Goal: Task Accomplishment & Management: Complete application form

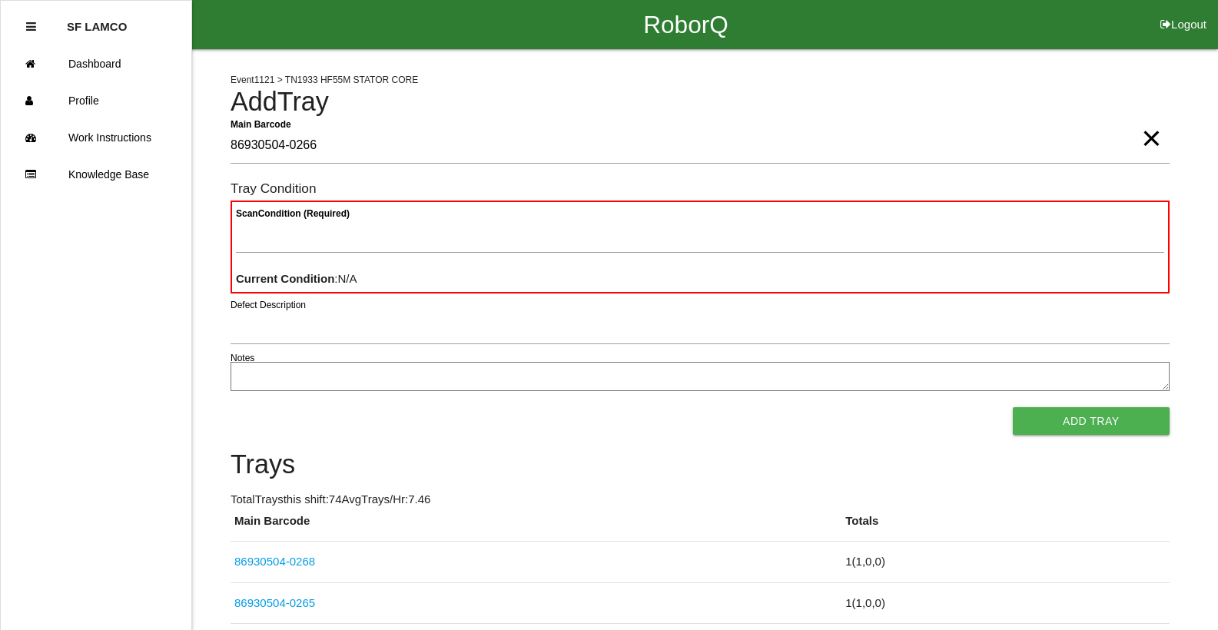
type Barcode "86930504-0266"
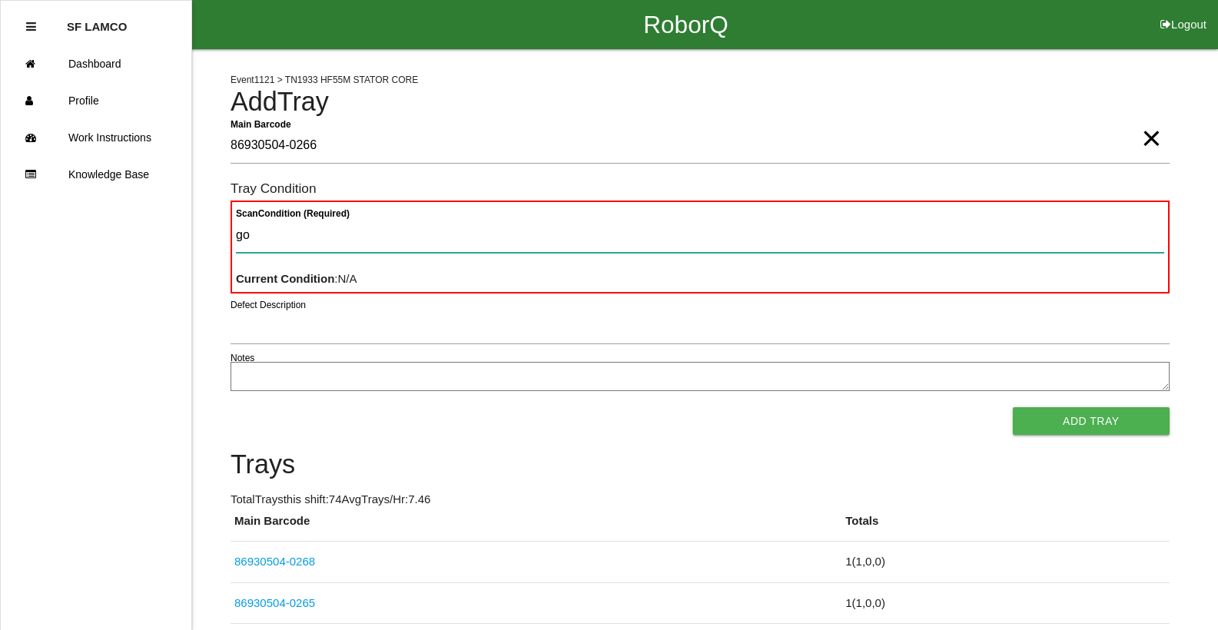
type Condition "goo"
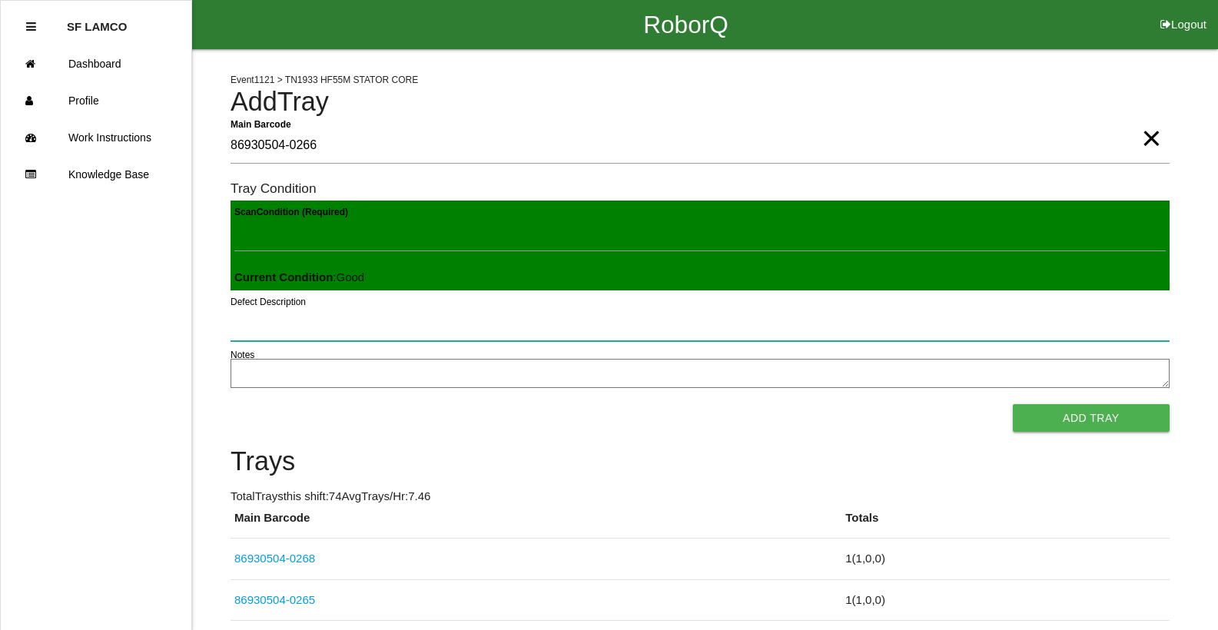
click at [1013, 404] on button "Add Tray" at bounding box center [1091, 418] width 157 height 28
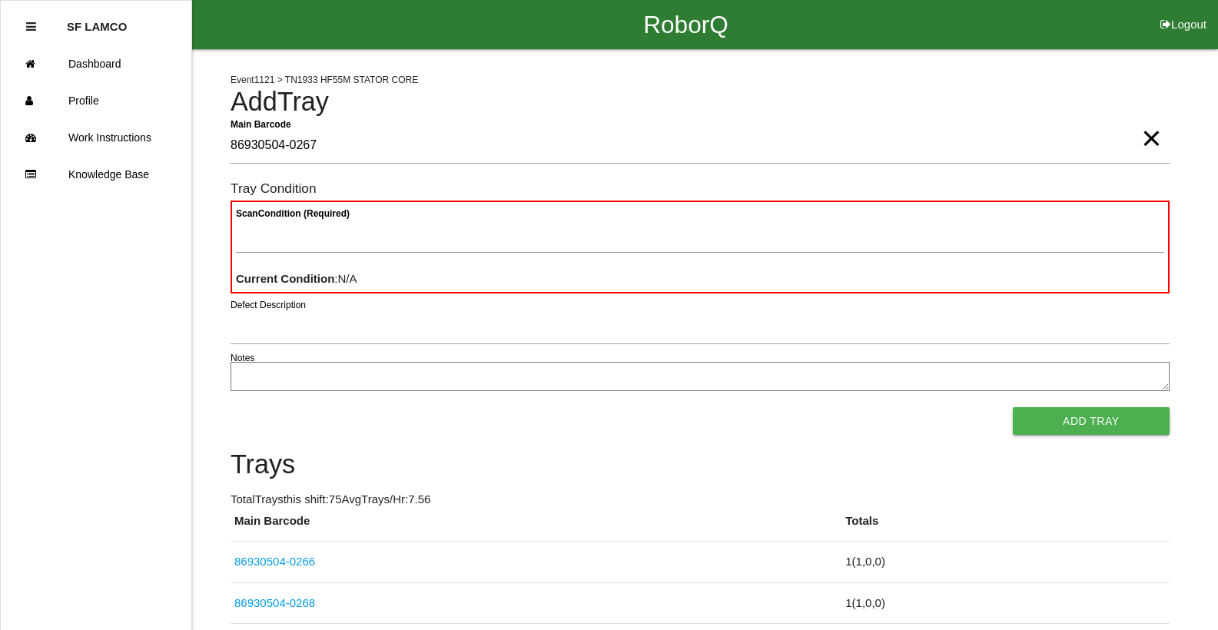
type Barcode "86930504-0267"
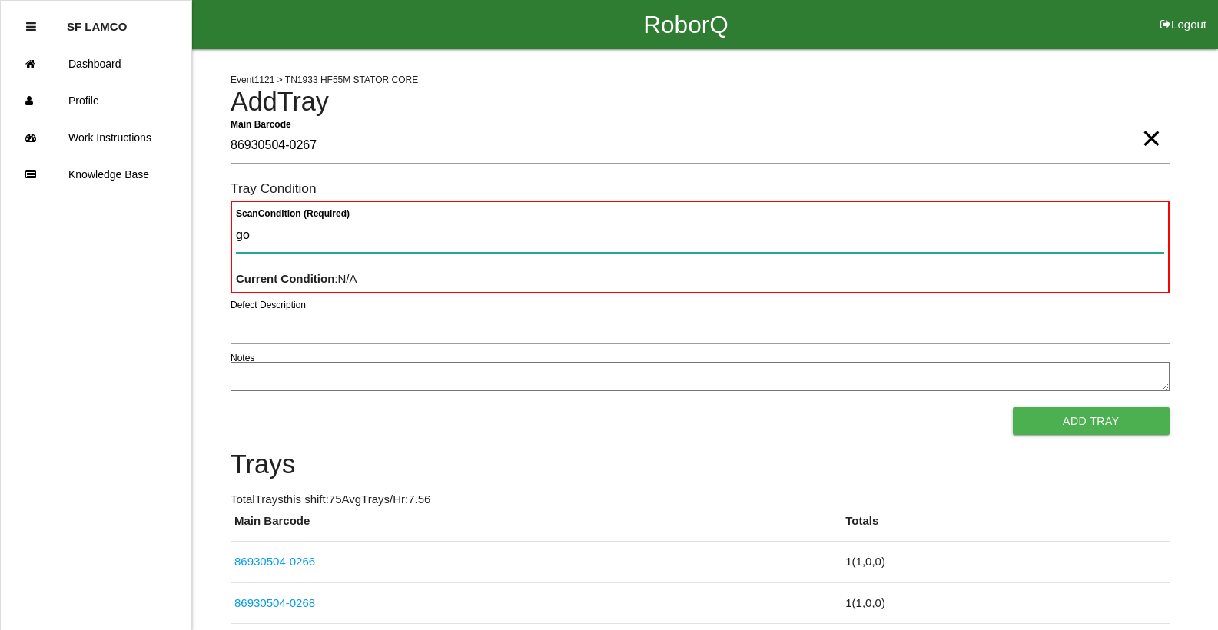
type Condition "goo"
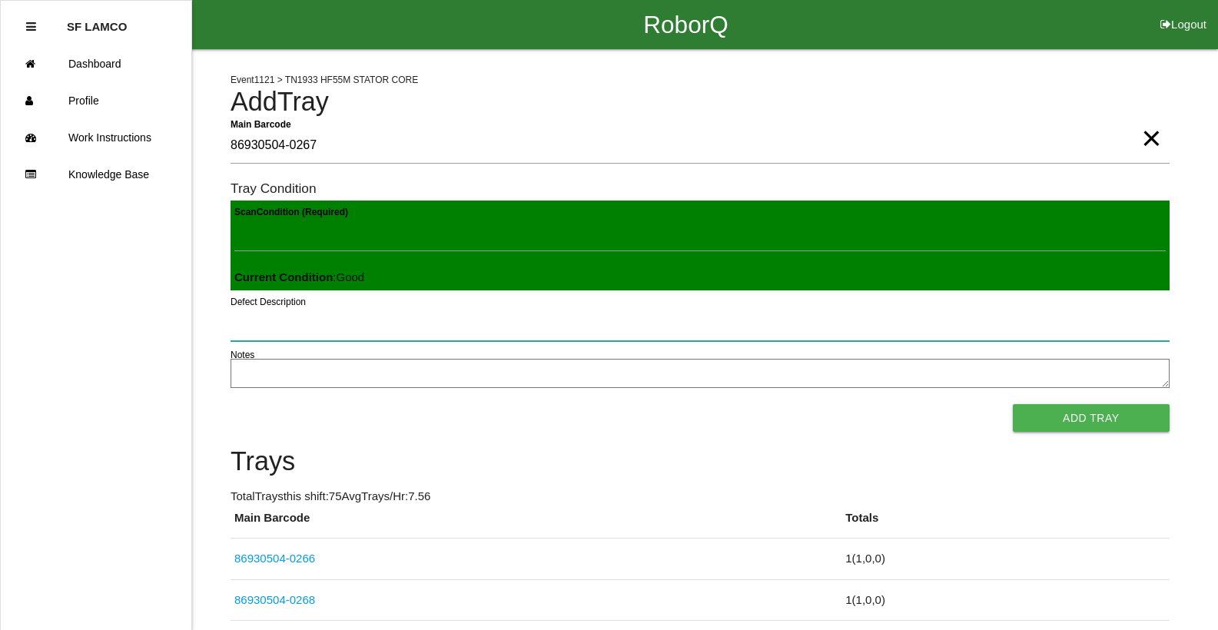
click at [1013, 404] on button "Add Tray" at bounding box center [1091, 418] width 157 height 28
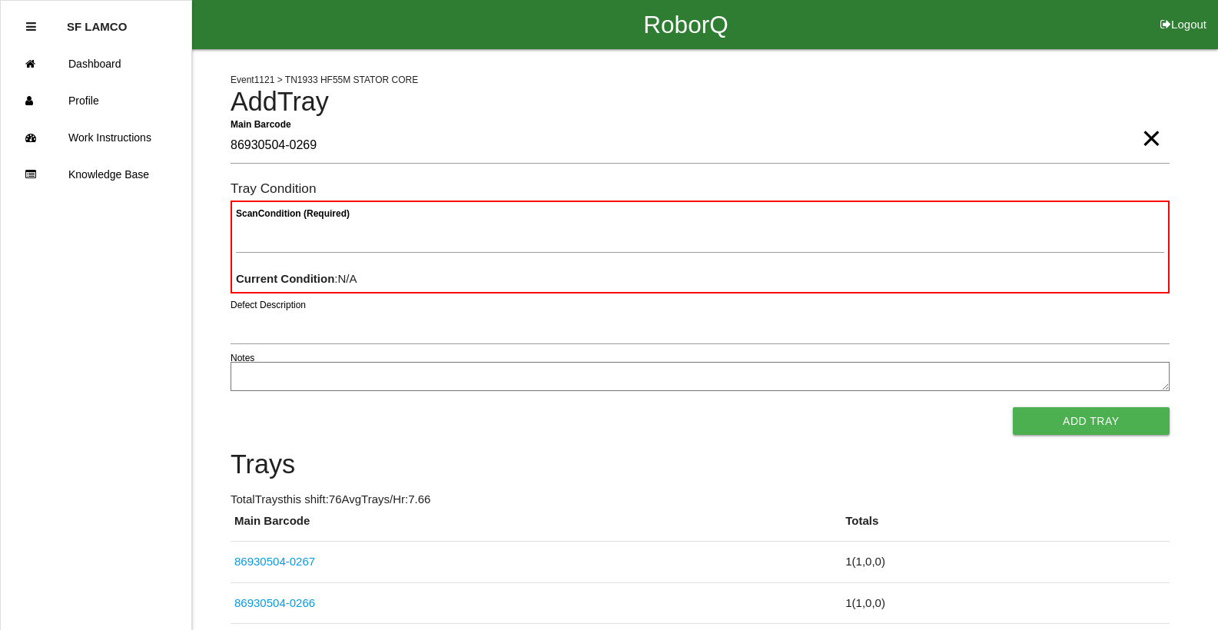
type Barcode "86930504-0269"
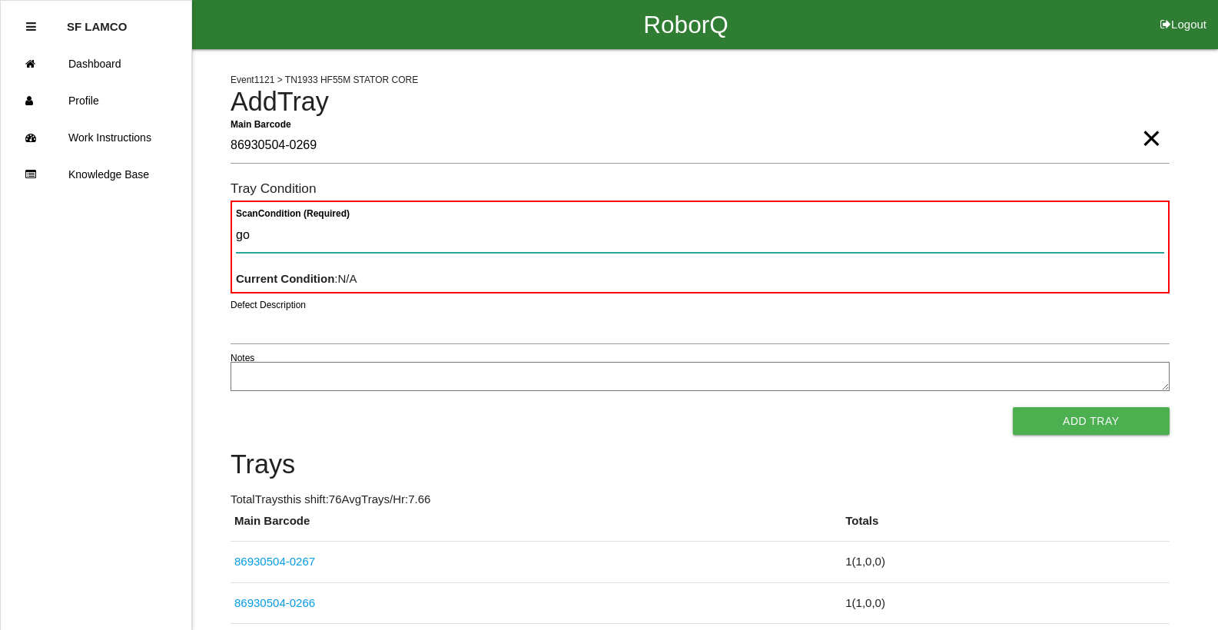
type Condition "goo"
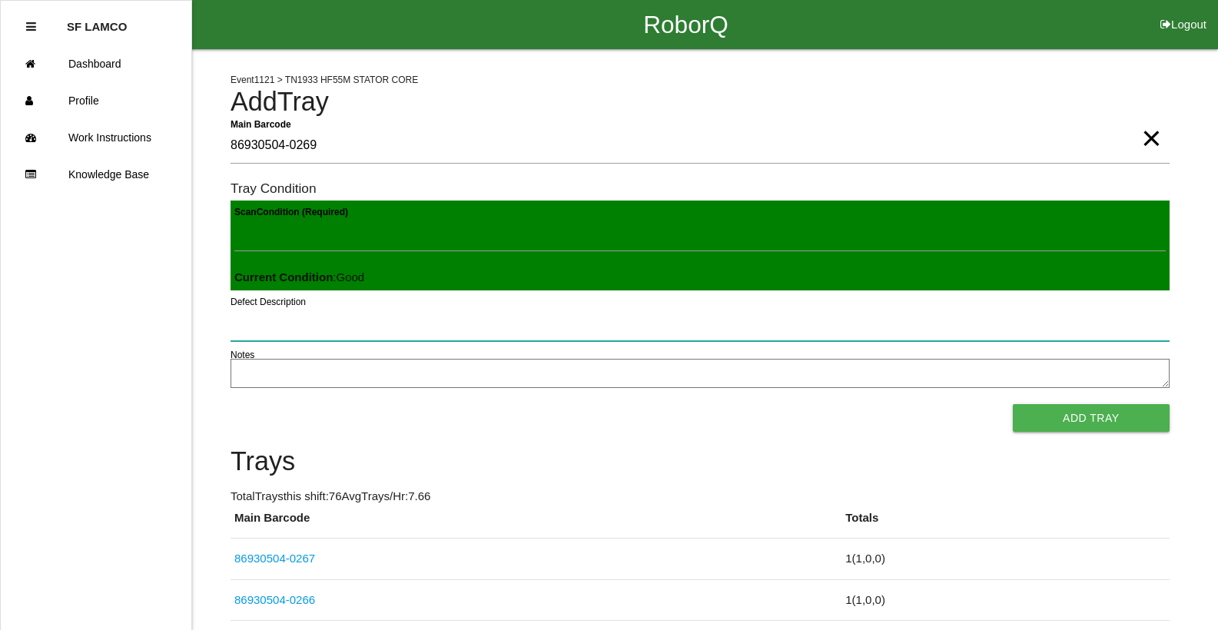
click at [1013, 404] on button "Add Tray" at bounding box center [1091, 418] width 157 height 28
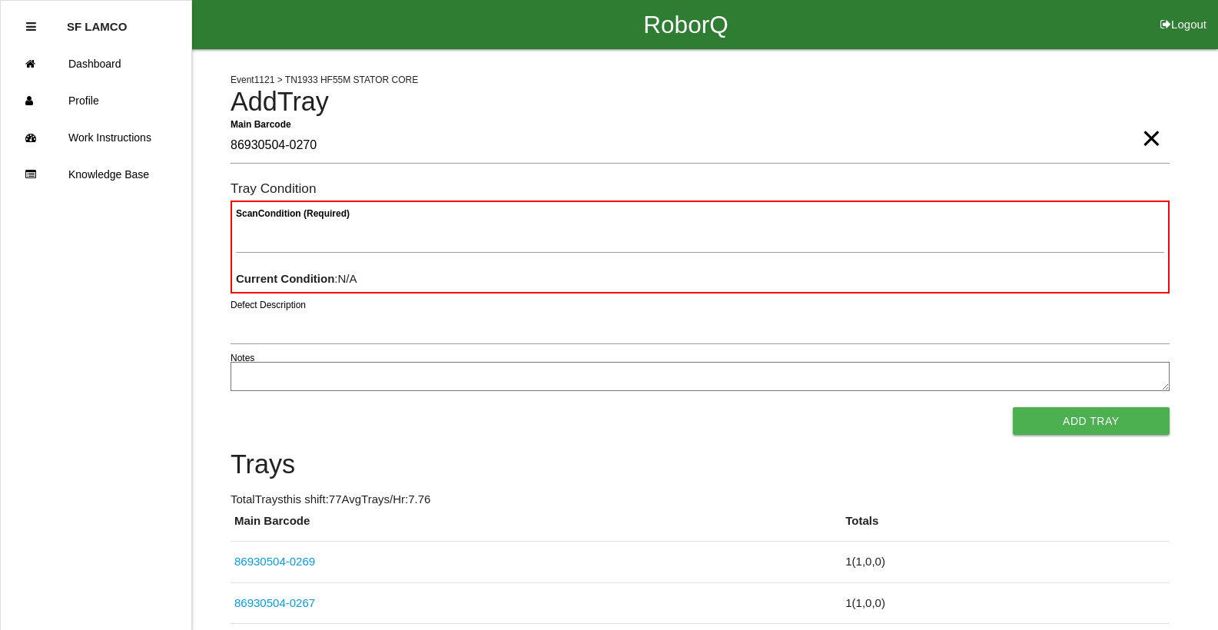
type Barcode "86930504-0270"
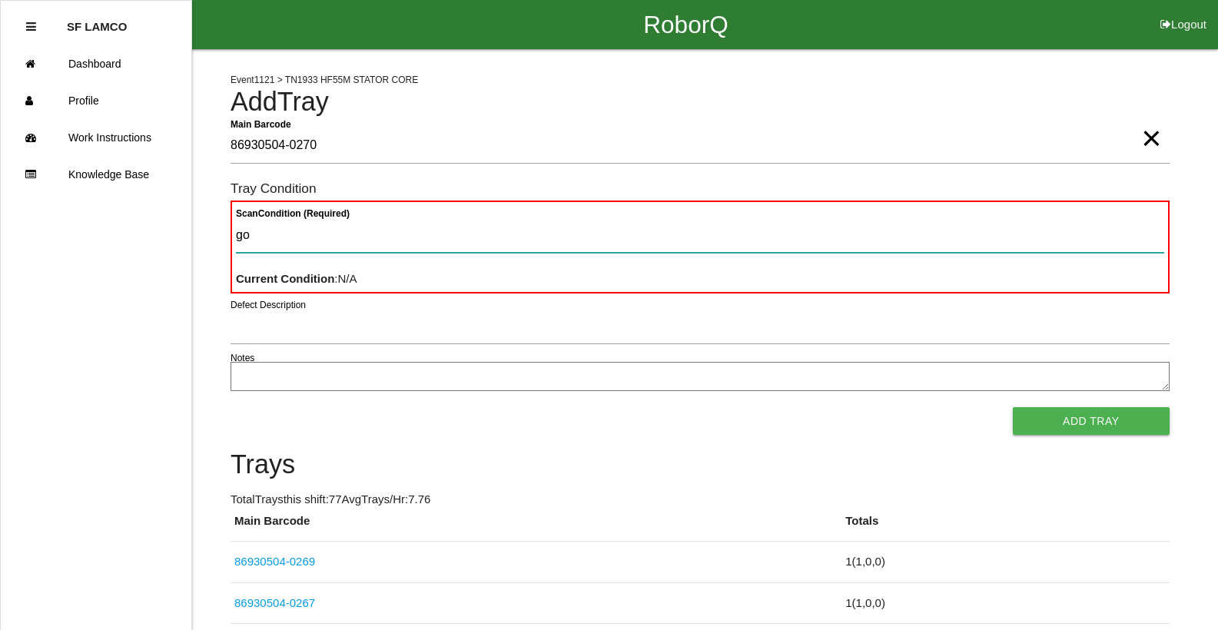
type Condition "goo"
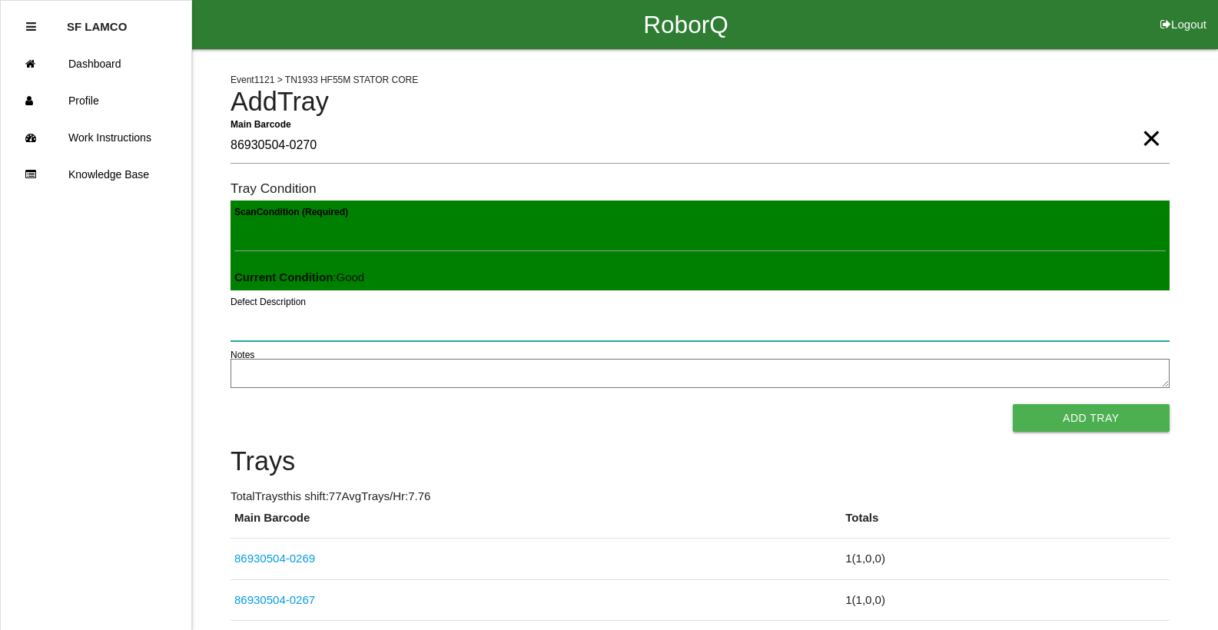
click at [1013, 404] on button "Add Tray" at bounding box center [1091, 418] width 157 height 28
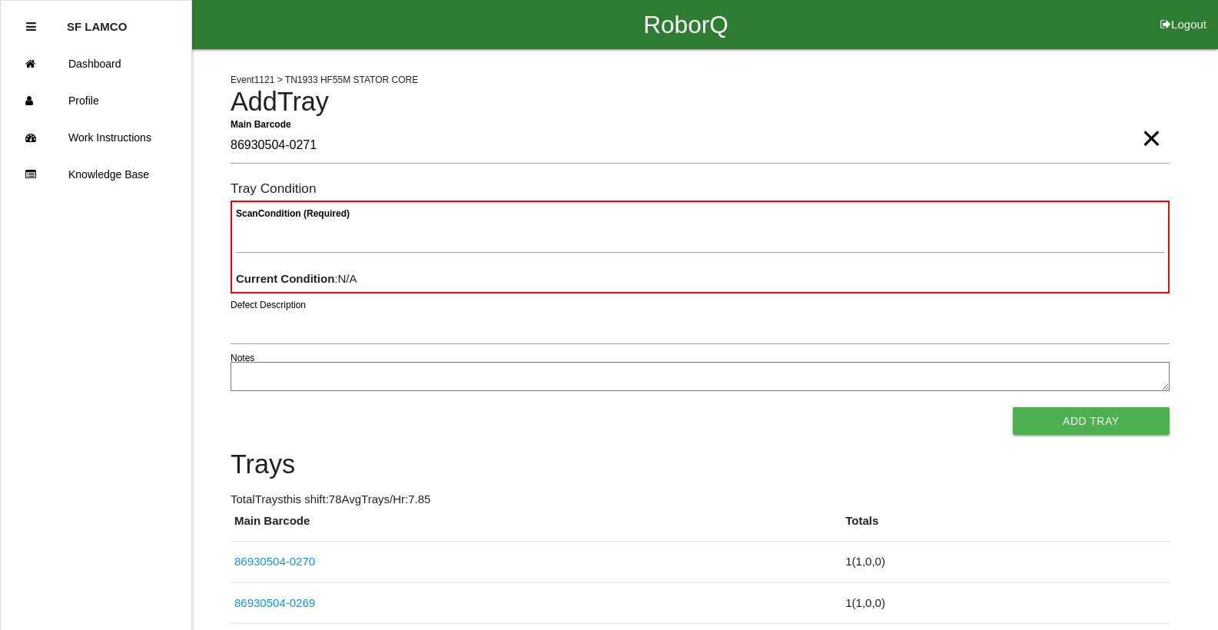
type Barcode "86930504-0271"
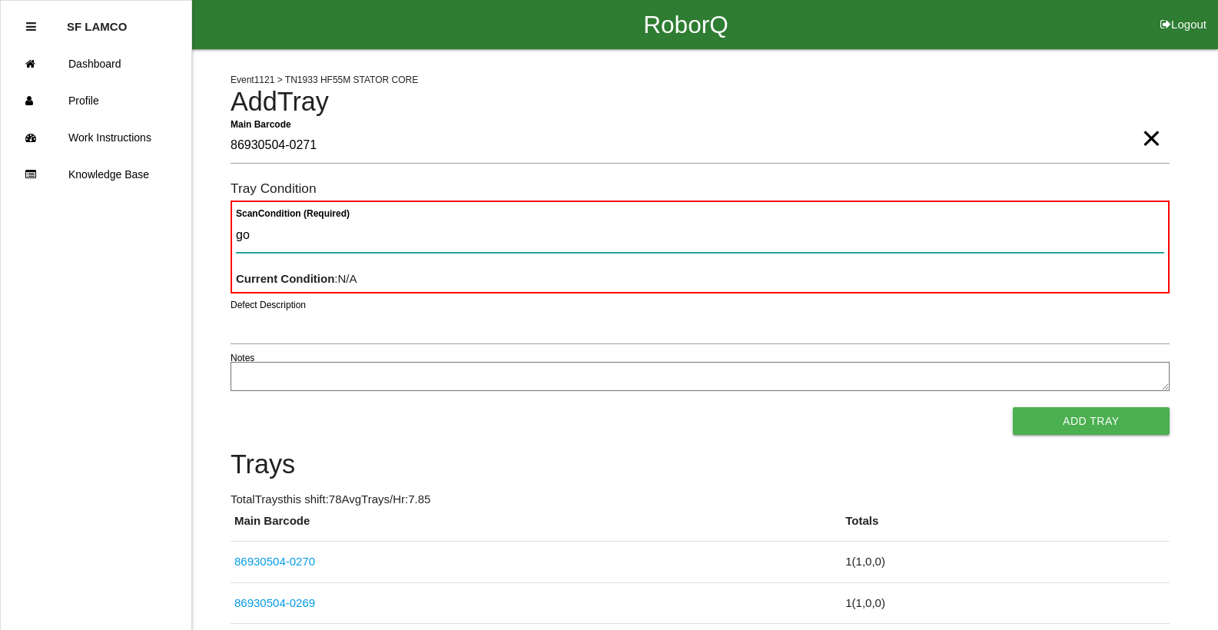
type Condition "goo"
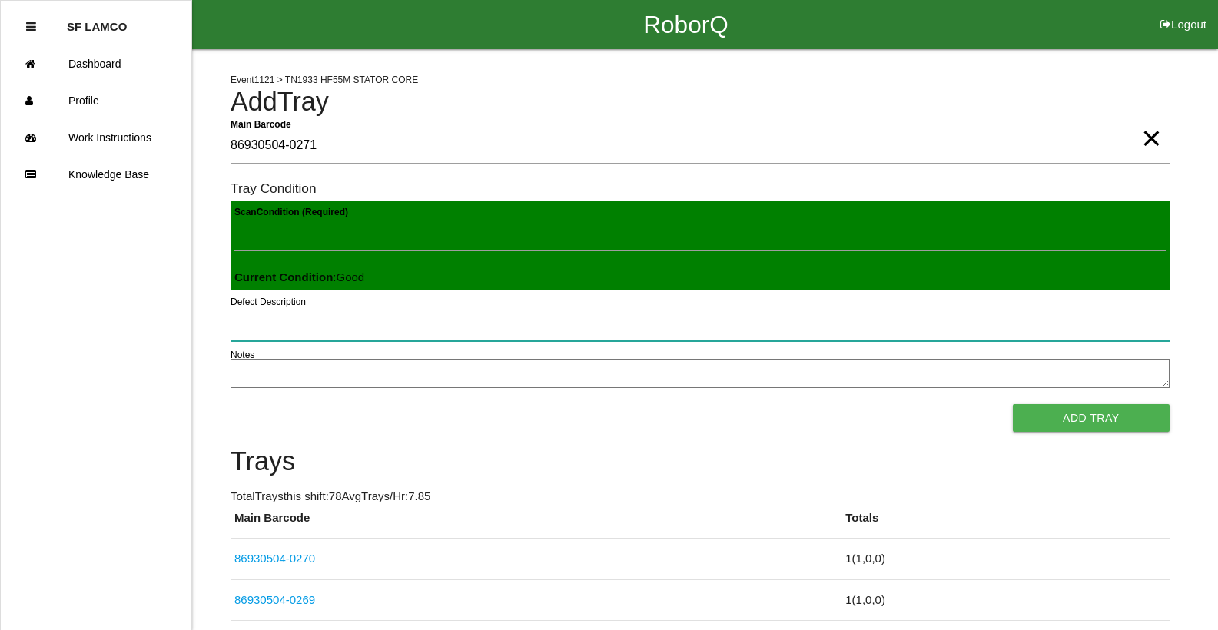
click button "Add Tray" at bounding box center [1091, 418] width 157 height 28
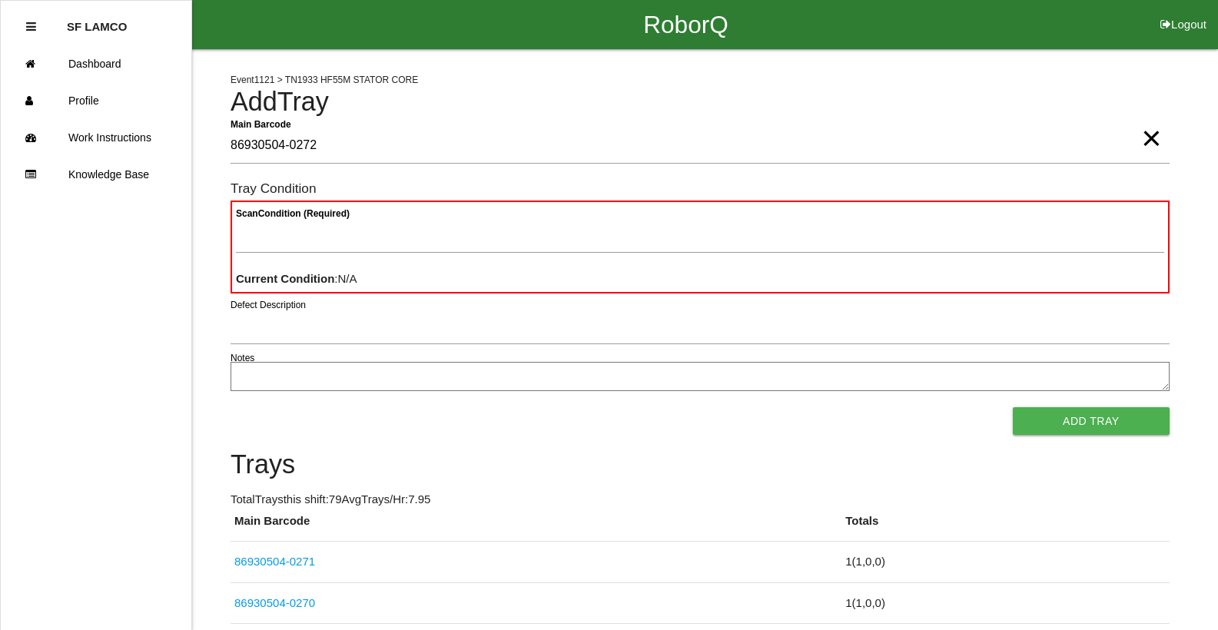
type Barcode "86930504-0272"
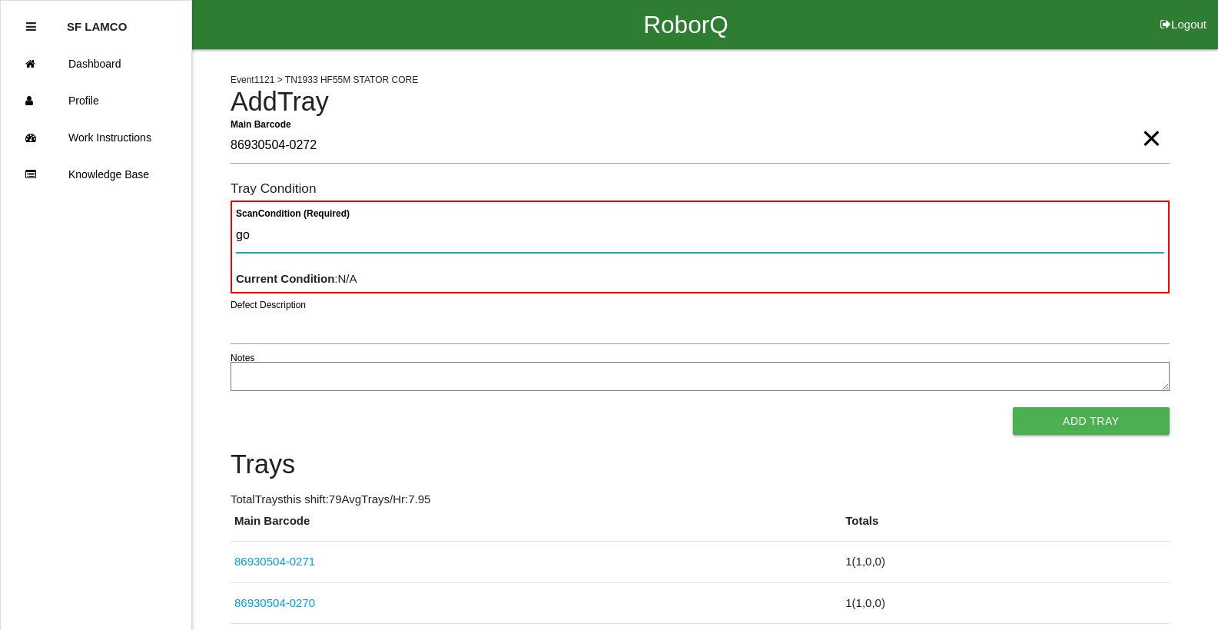
type Condition "goo"
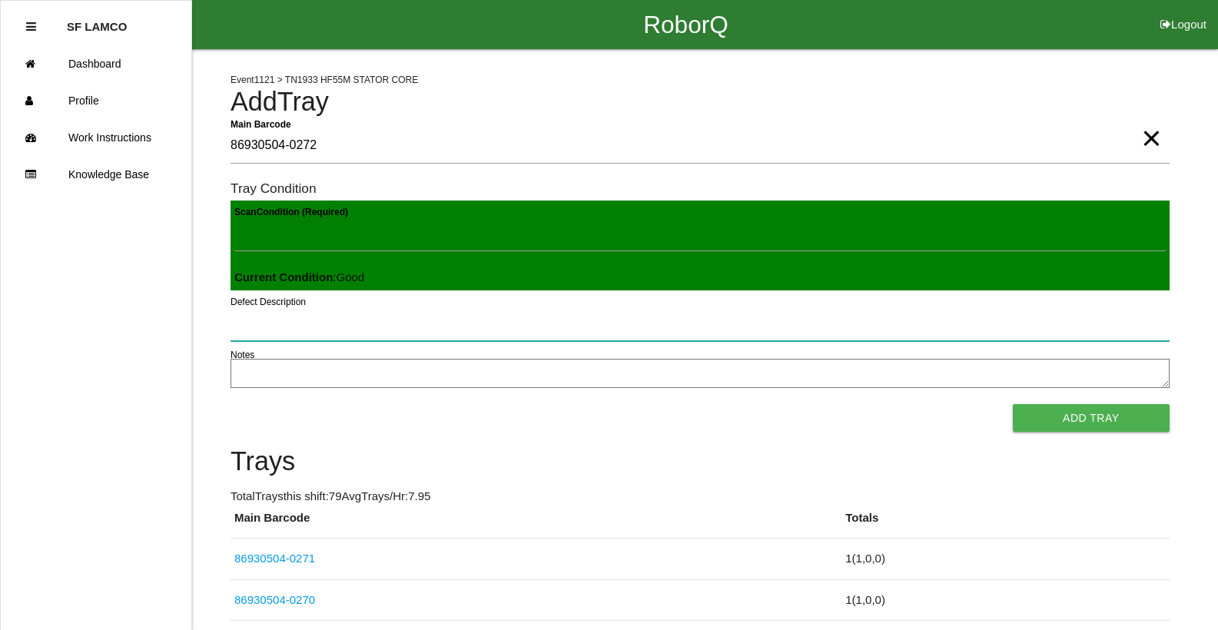
click at [1013, 404] on button "Add Tray" at bounding box center [1091, 418] width 157 height 28
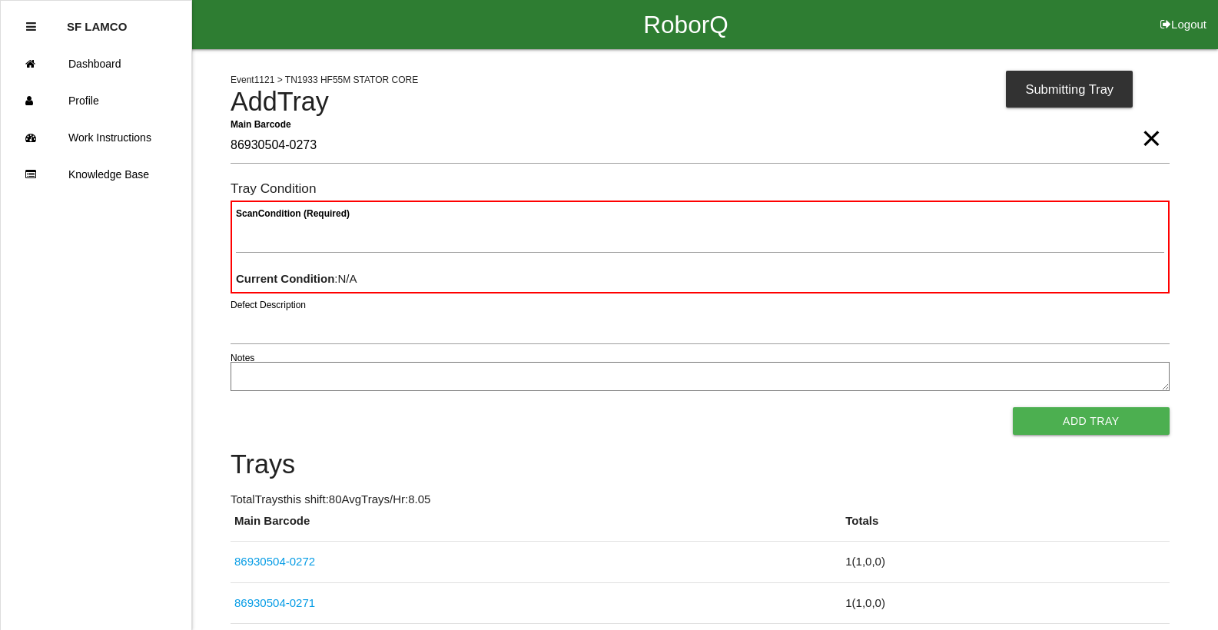
type Barcode "86930504-0273"
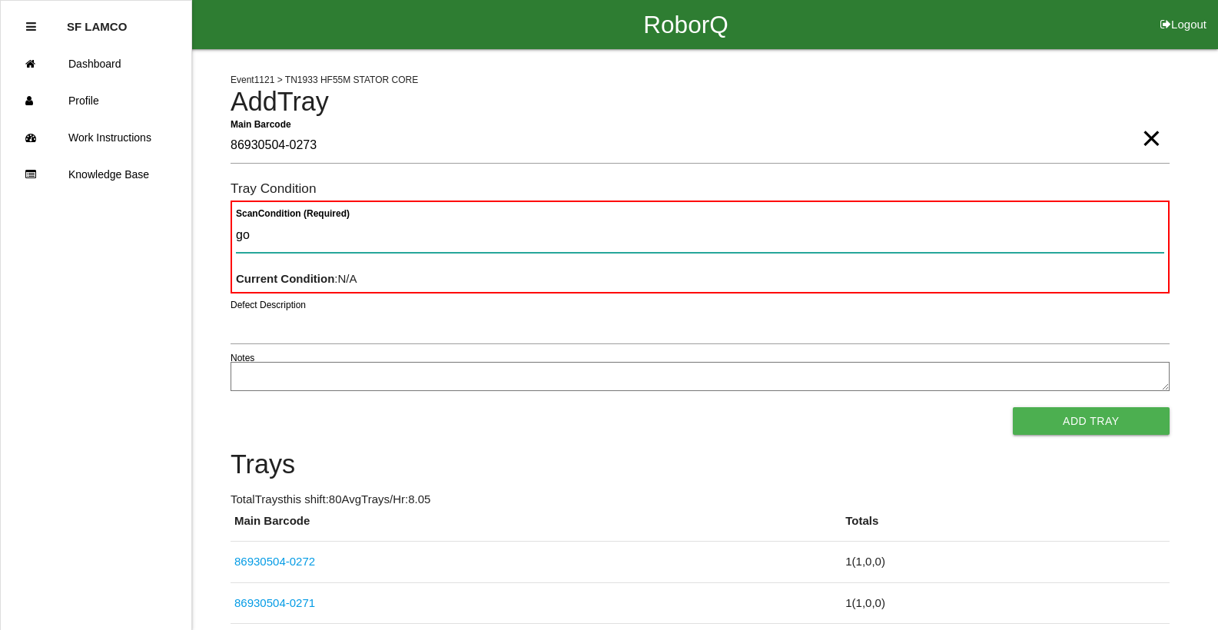
type Condition "goo"
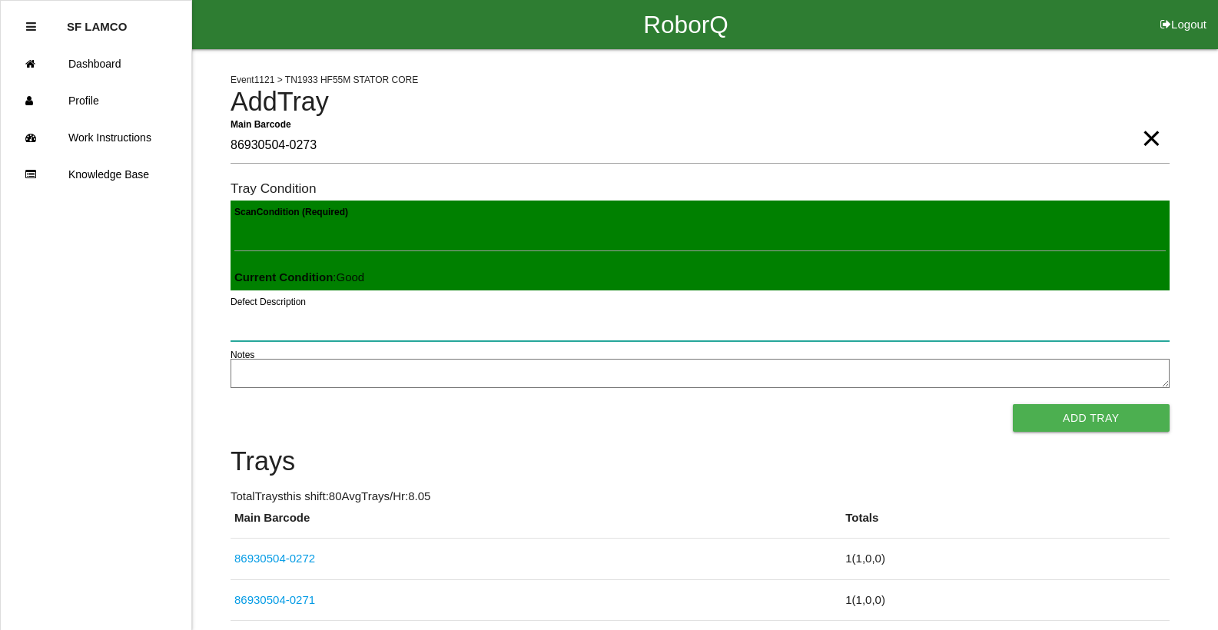
click at [1013, 404] on button "Add Tray" at bounding box center [1091, 418] width 157 height 28
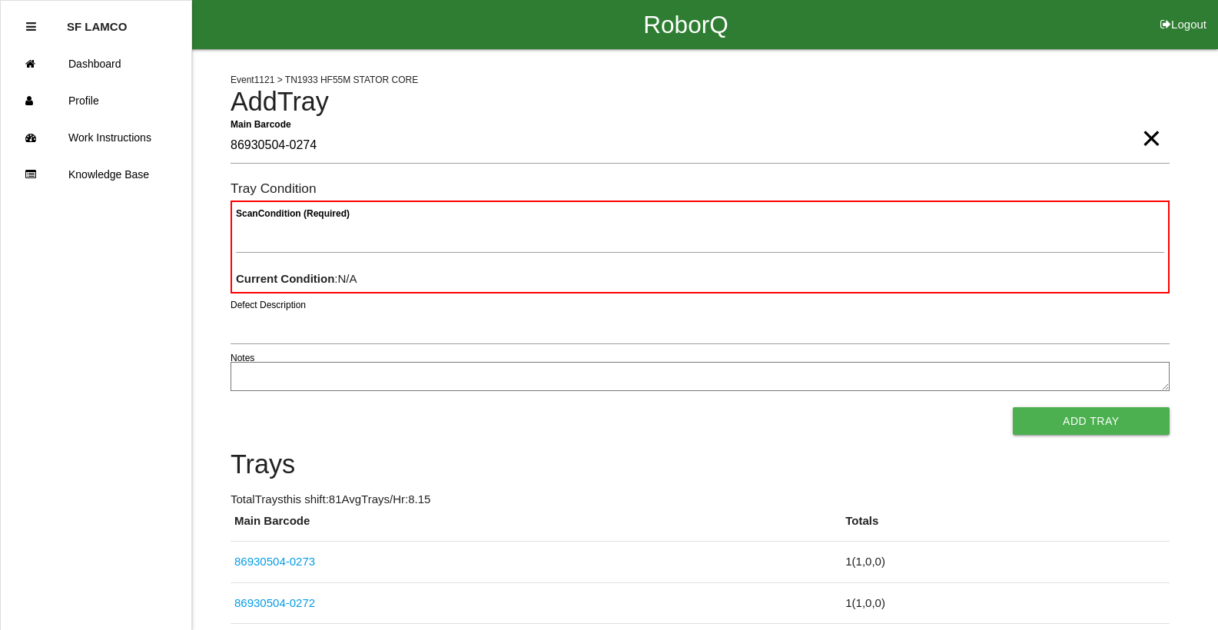
type Barcode "86930504-0274"
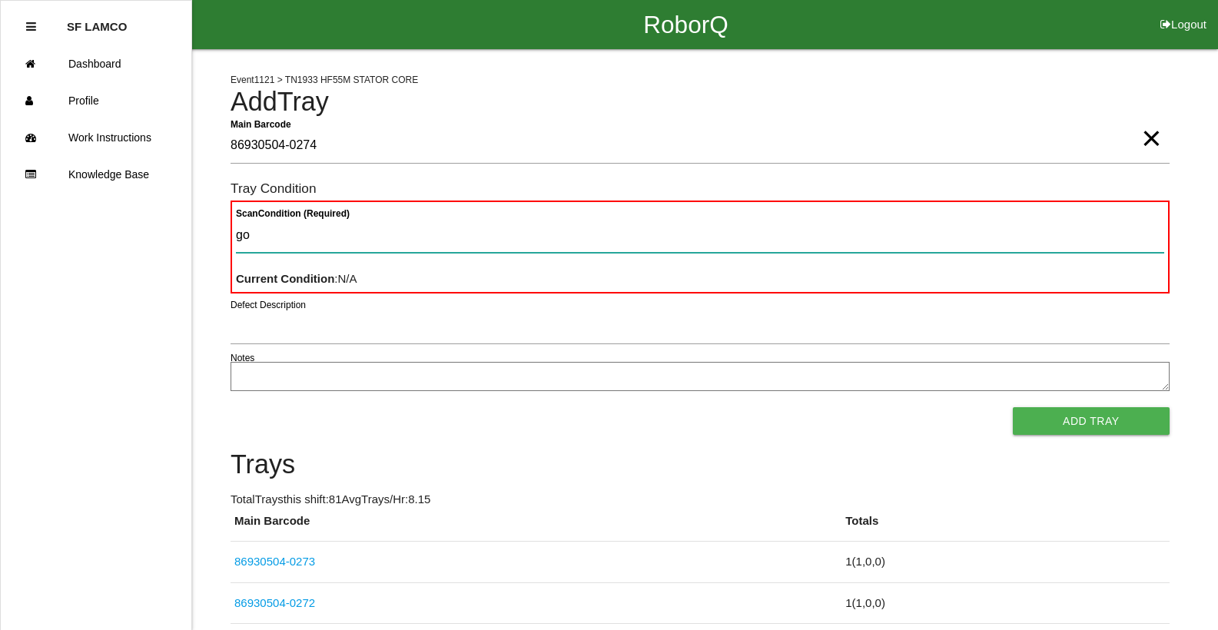
type Condition "goo"
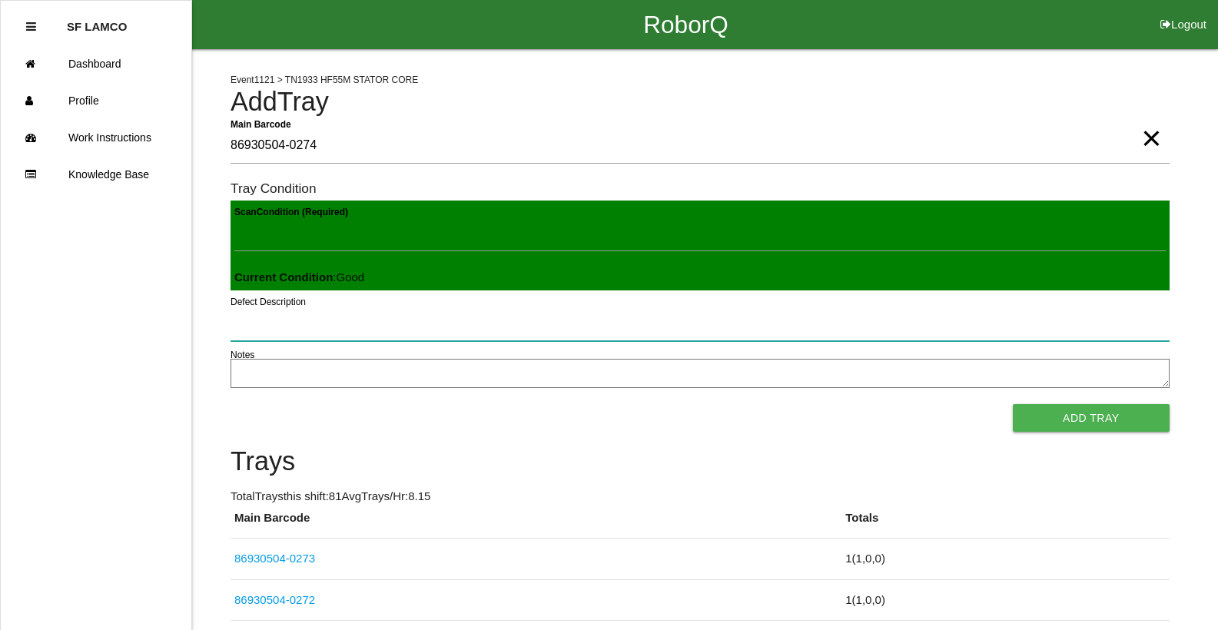
click at [1013, 404] on button "Add Tray" at bounding box center [1091, 418] width 157 height 28
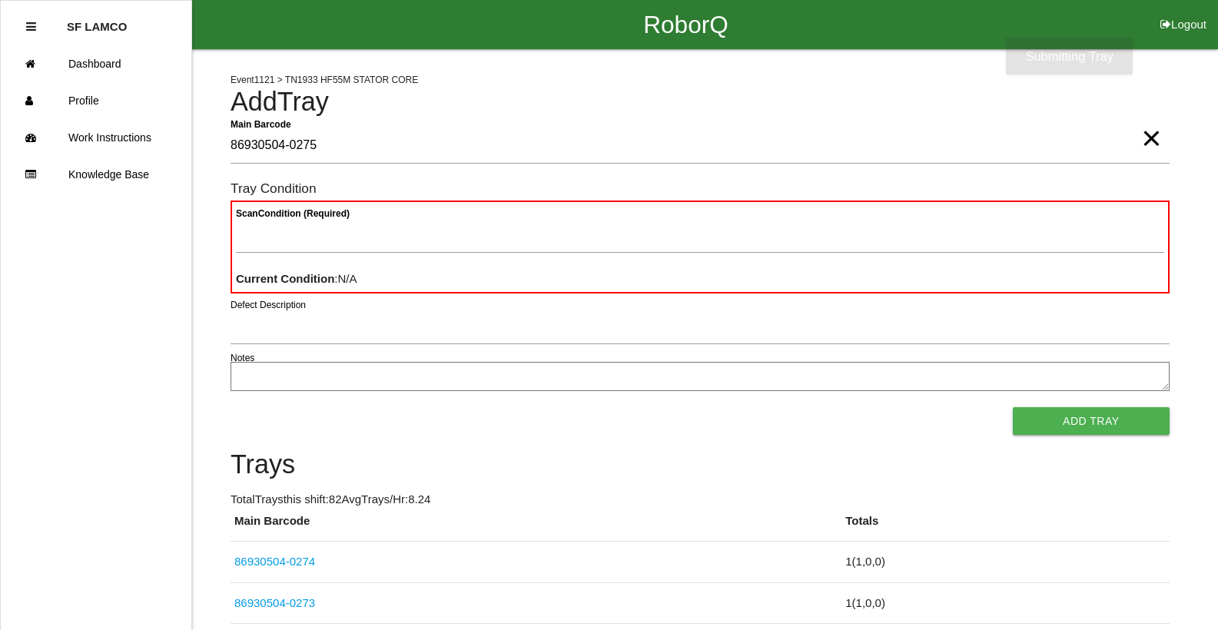
type Barcode "86930504-0275"
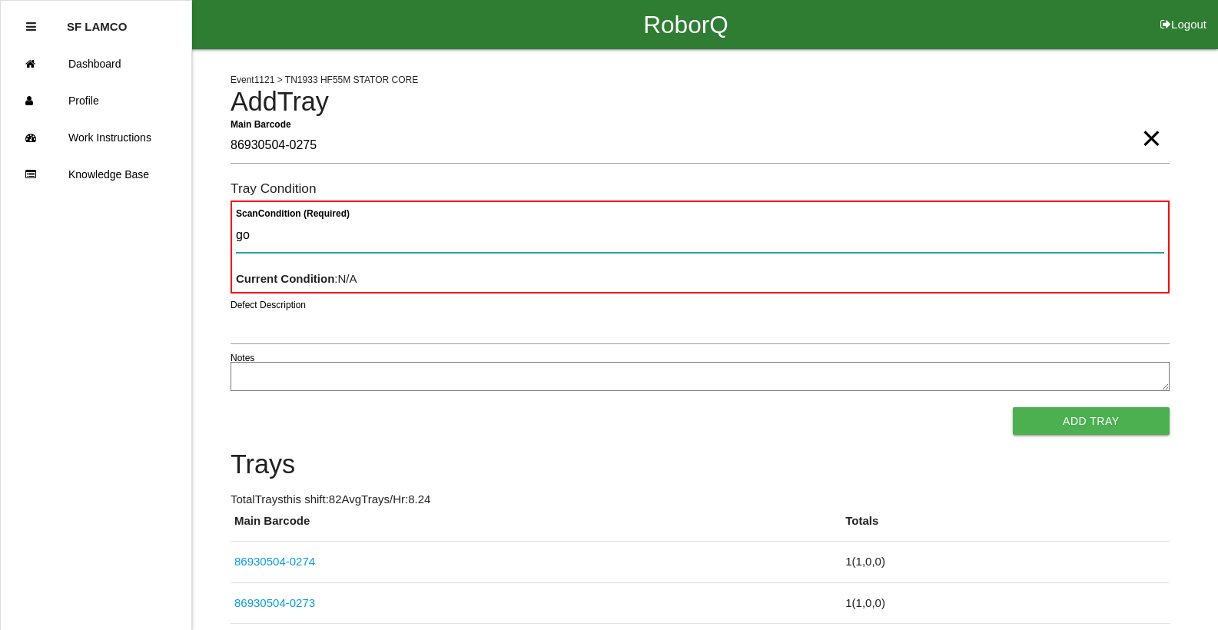
type Condition "goo"
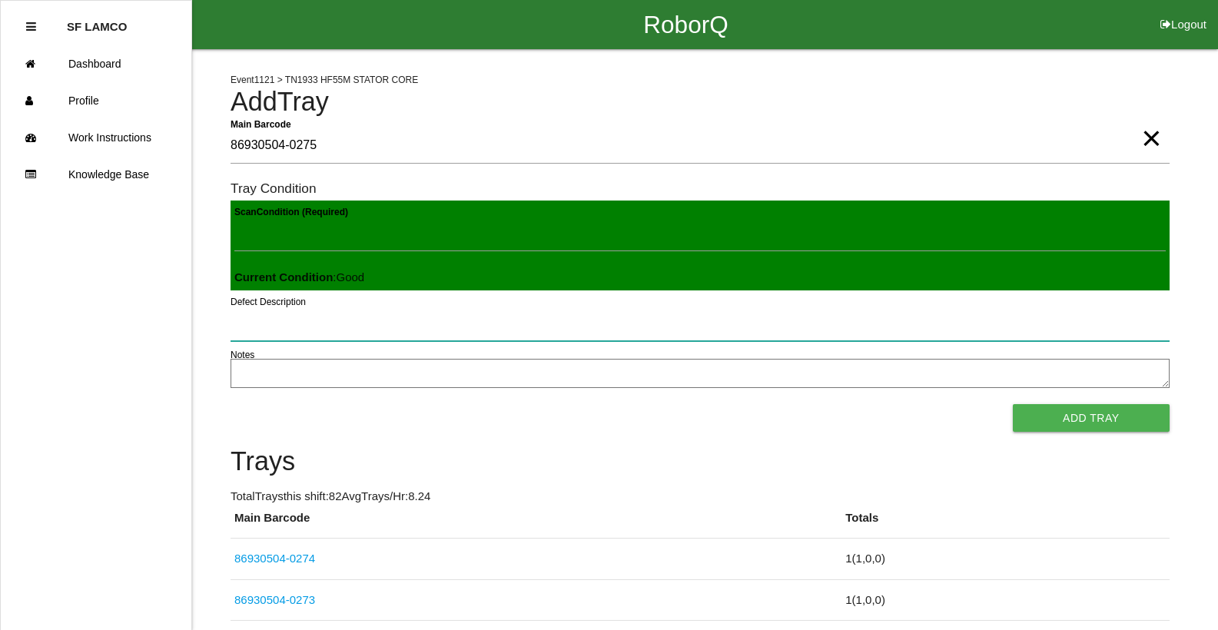
click at [1013, 404] on button "Add Tray" at bounding box center [1091, 418] width 157 height 28
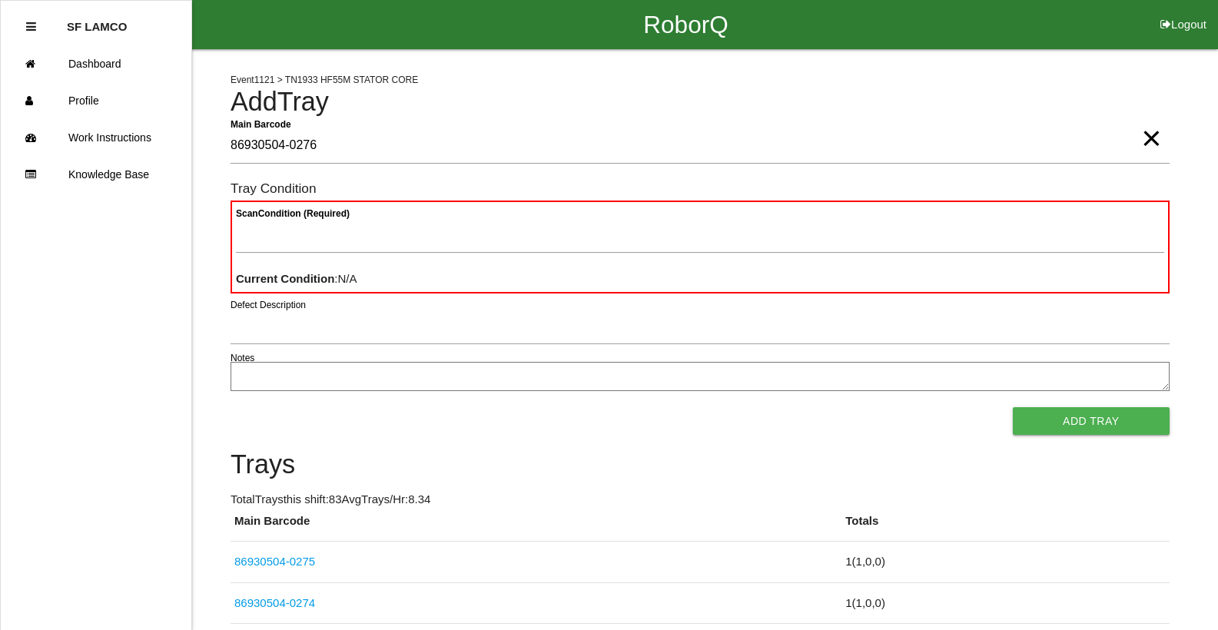
type Barcode "86930504-0276"
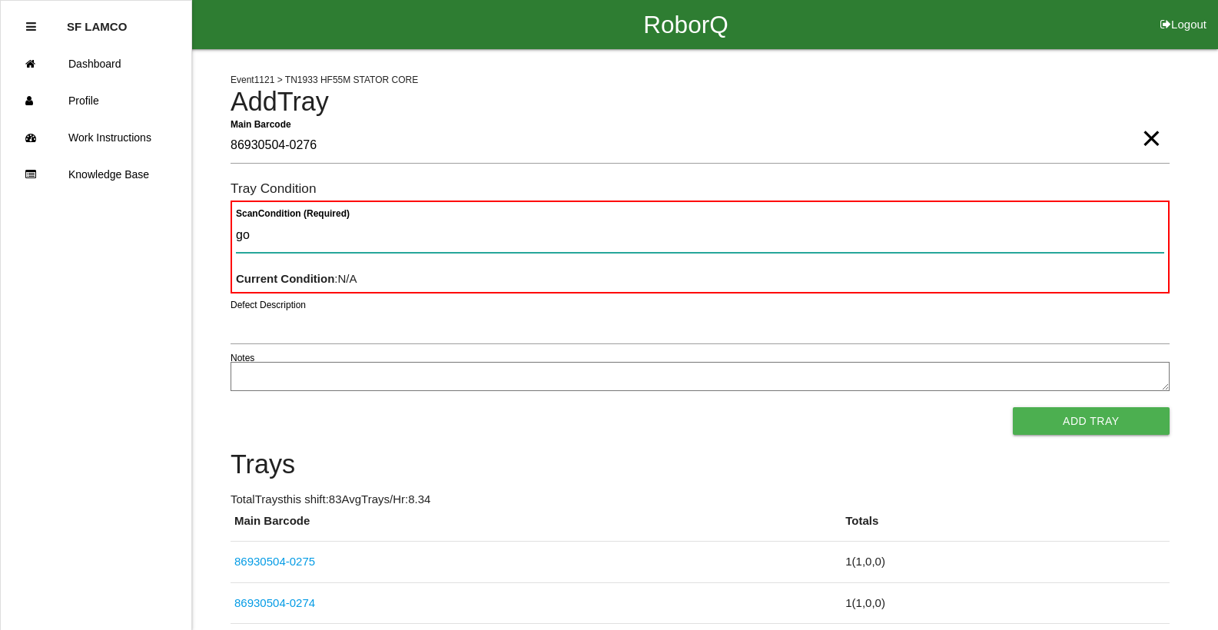
type Condition "goo"
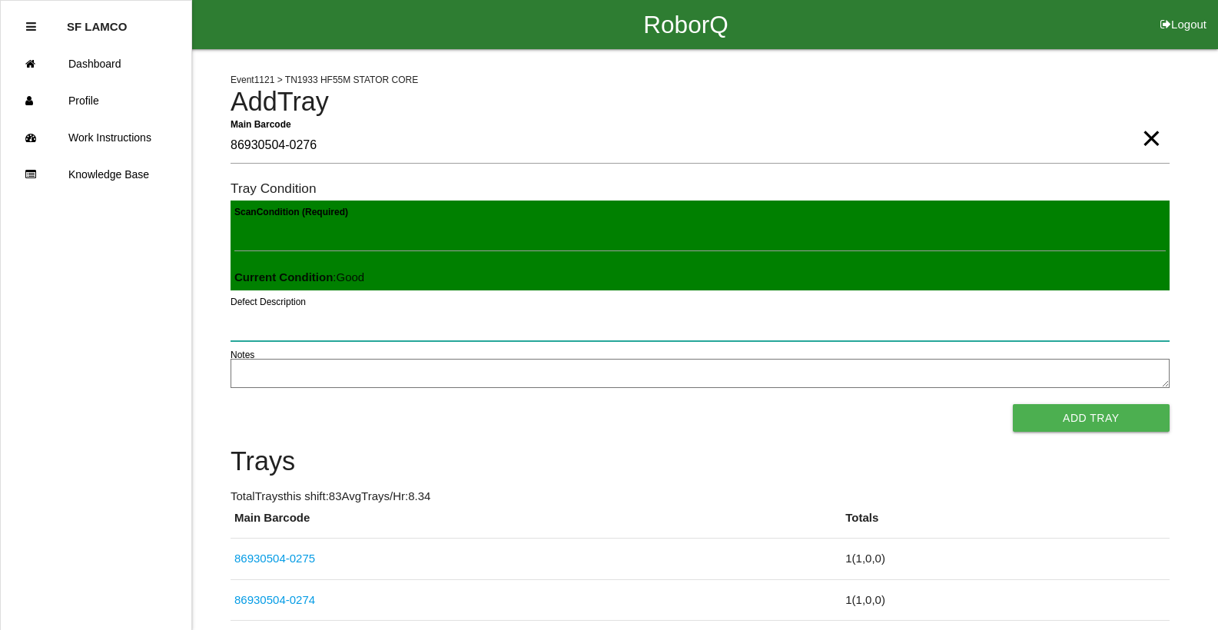
click at [1013, 404] on button "Add Tray" at bounding box center [1091, 418] width 157 height 28
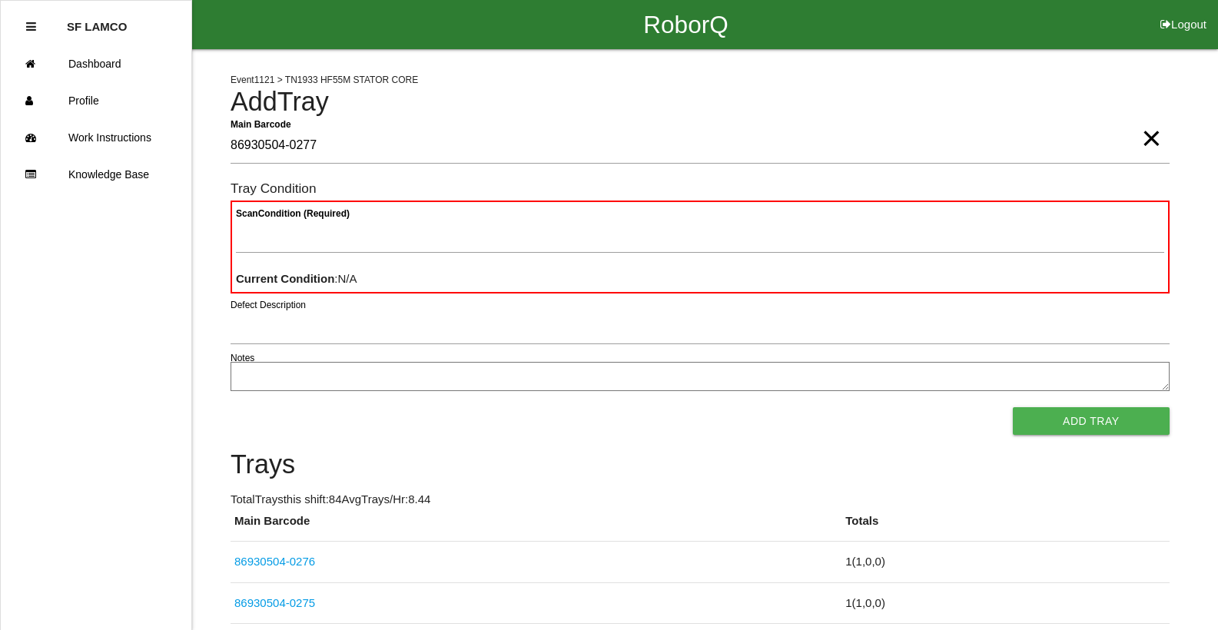
type Barcode "86930504-0277"
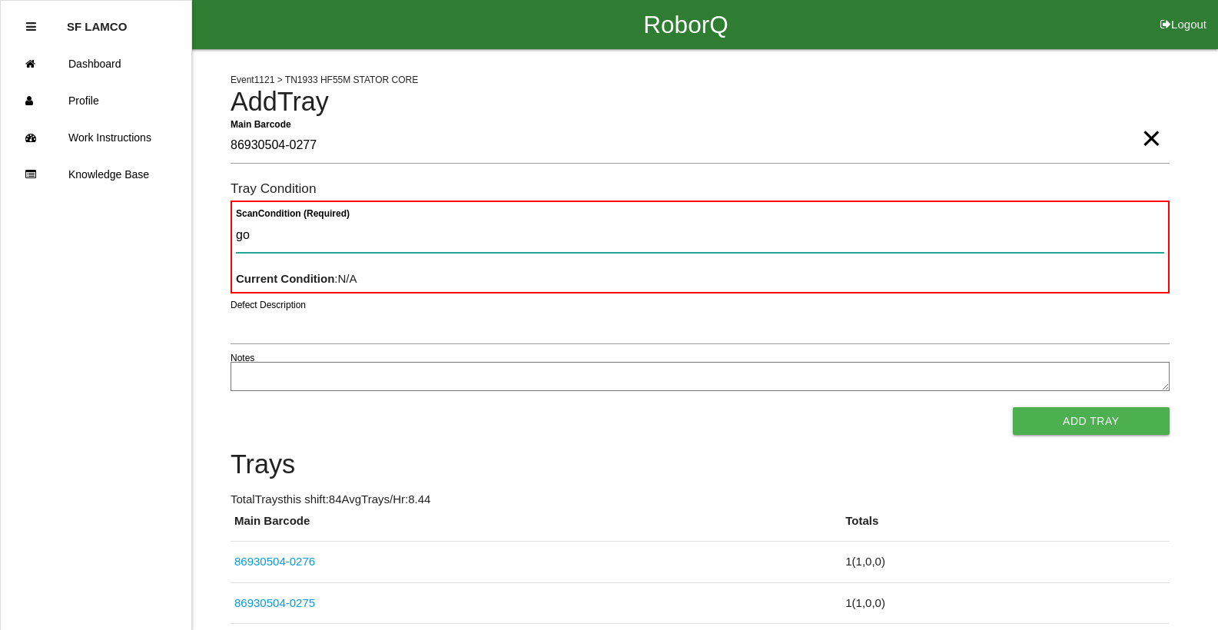
type Condition "goo"
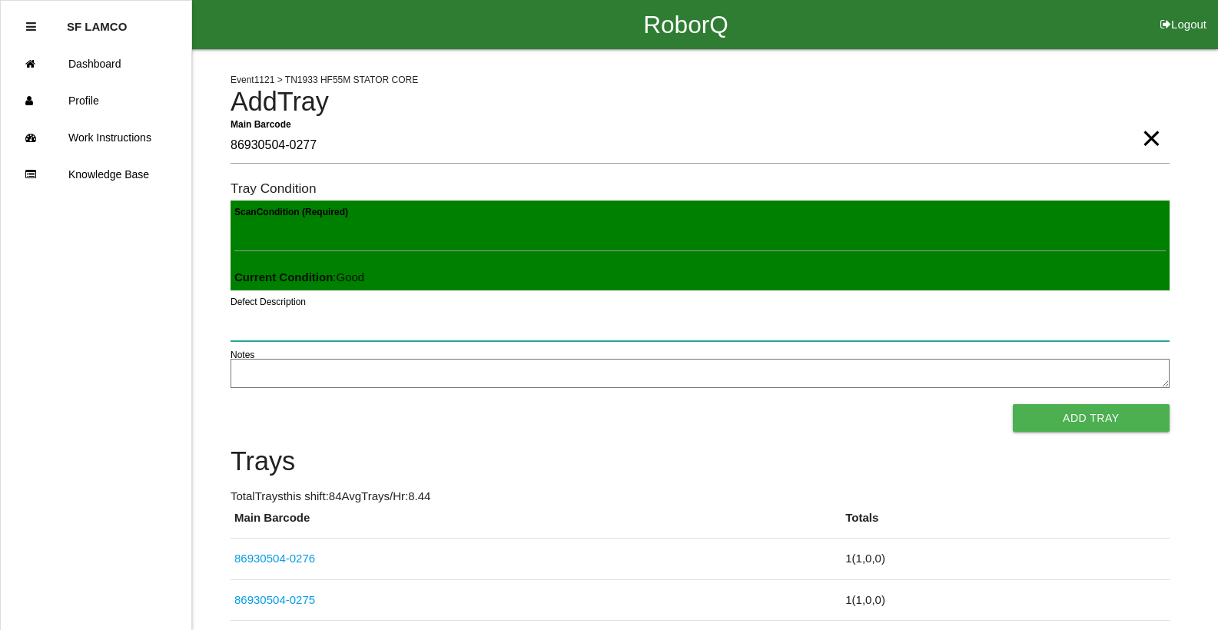
click at [1013, 404] on button "Add Tray" at bounding box center [1091, 418] width 157 height 28
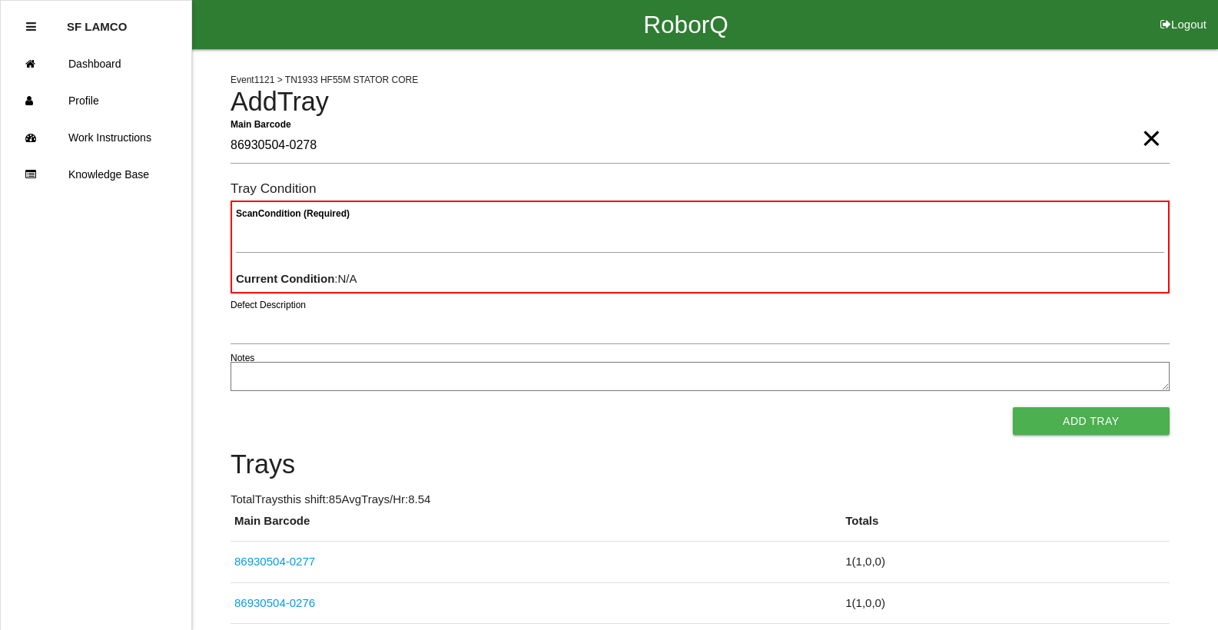
type Barcode "86930504-0278"
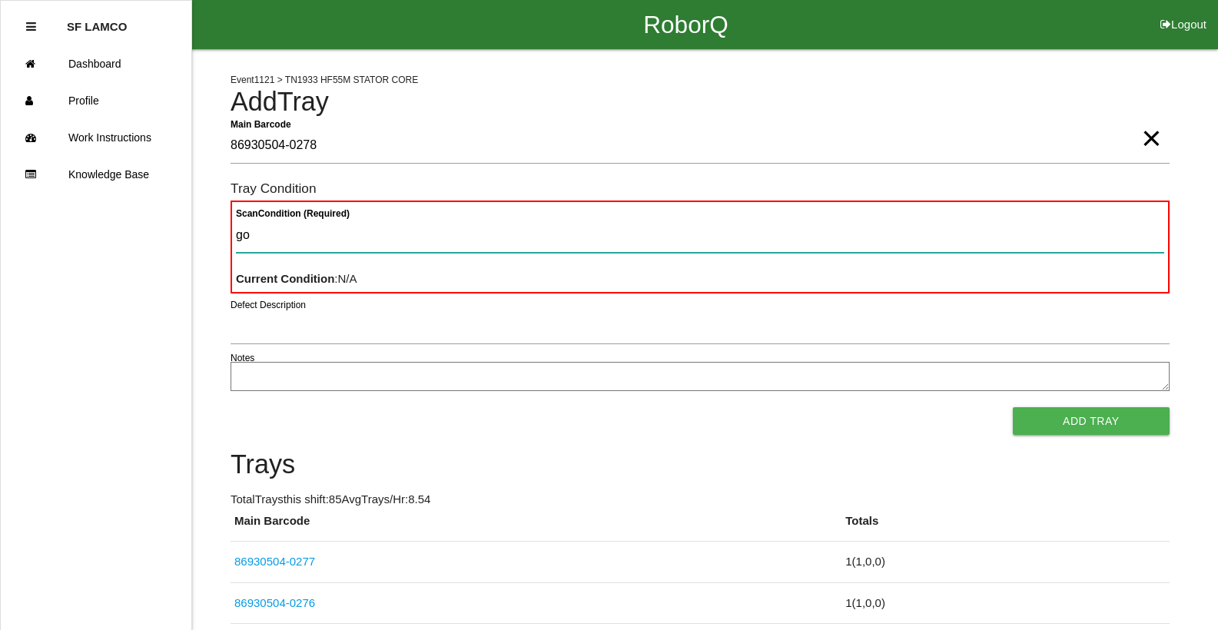
type Condition "goo"
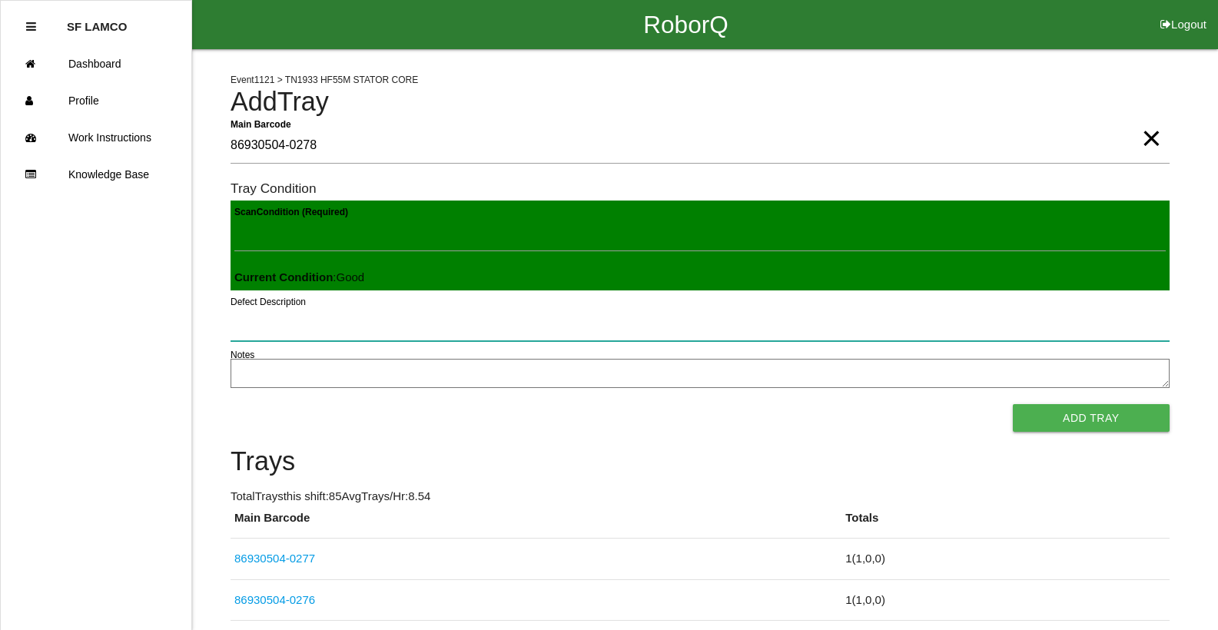
click at [1013, 404] on button "Add Tray" at bounding box center [1091, 418] width 157 height 28
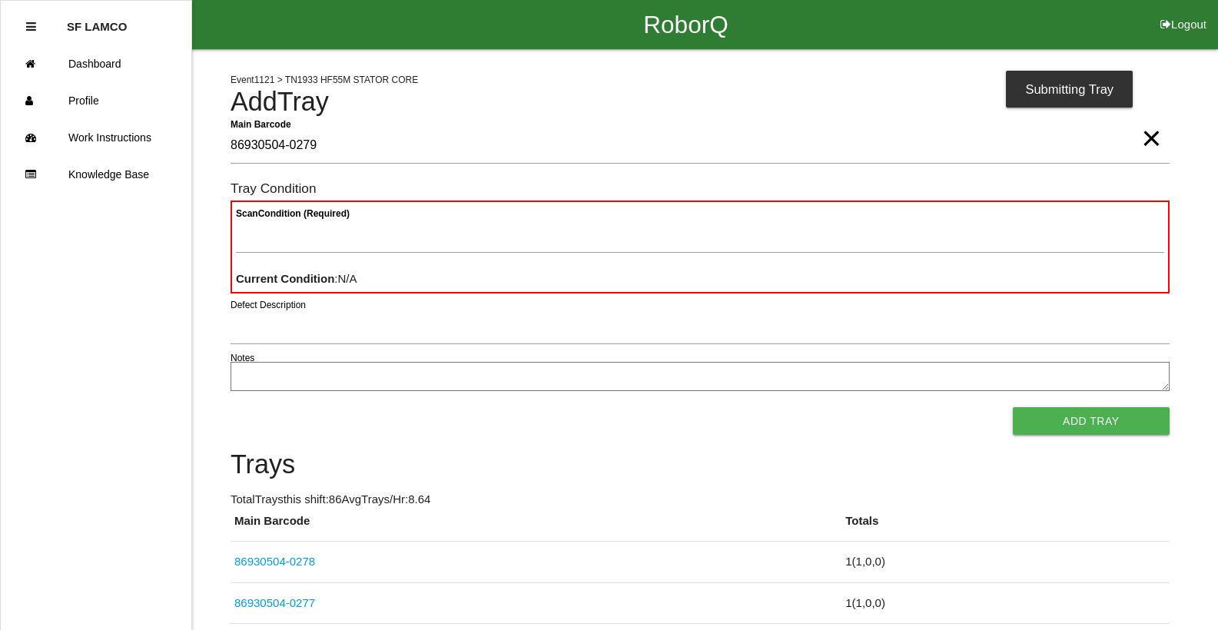
type Barcode "86930504-0279"
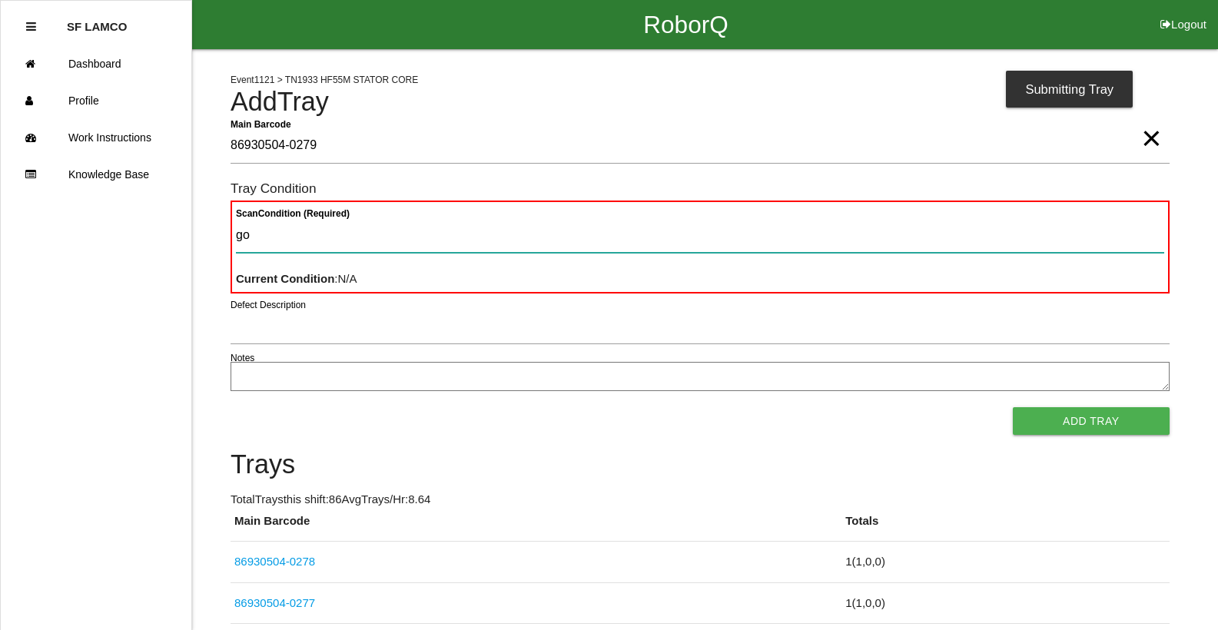
type Condition "goo"
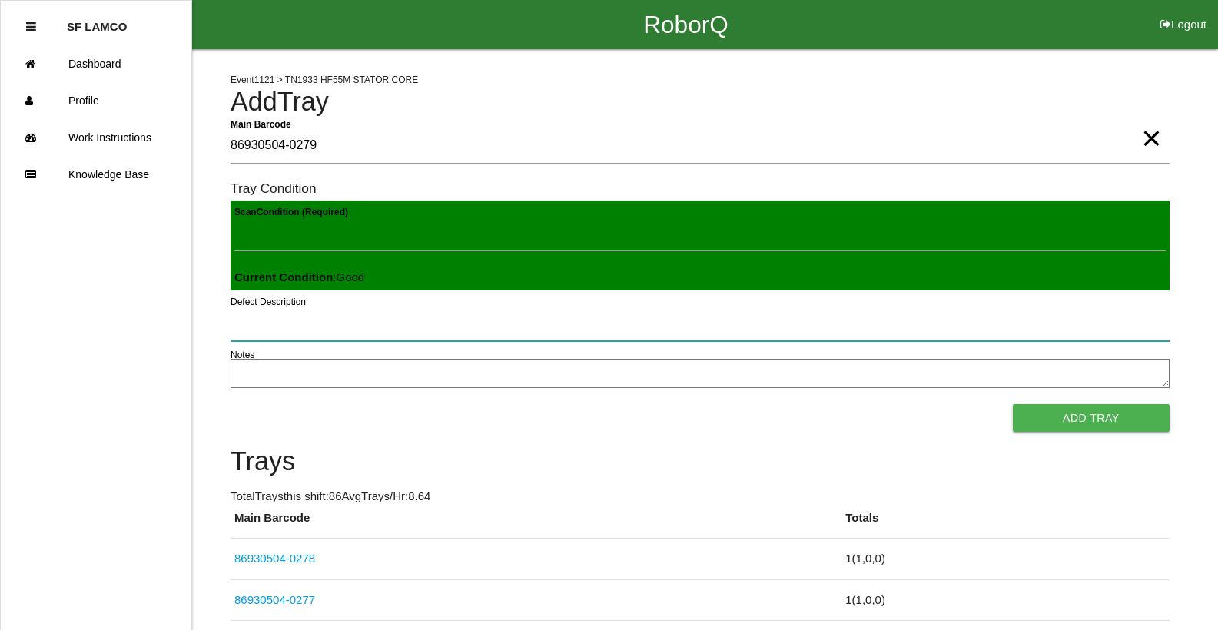
click at [1013, 404] on button "Add Tray" at bounding box center [1091, 418] width 157 height 28
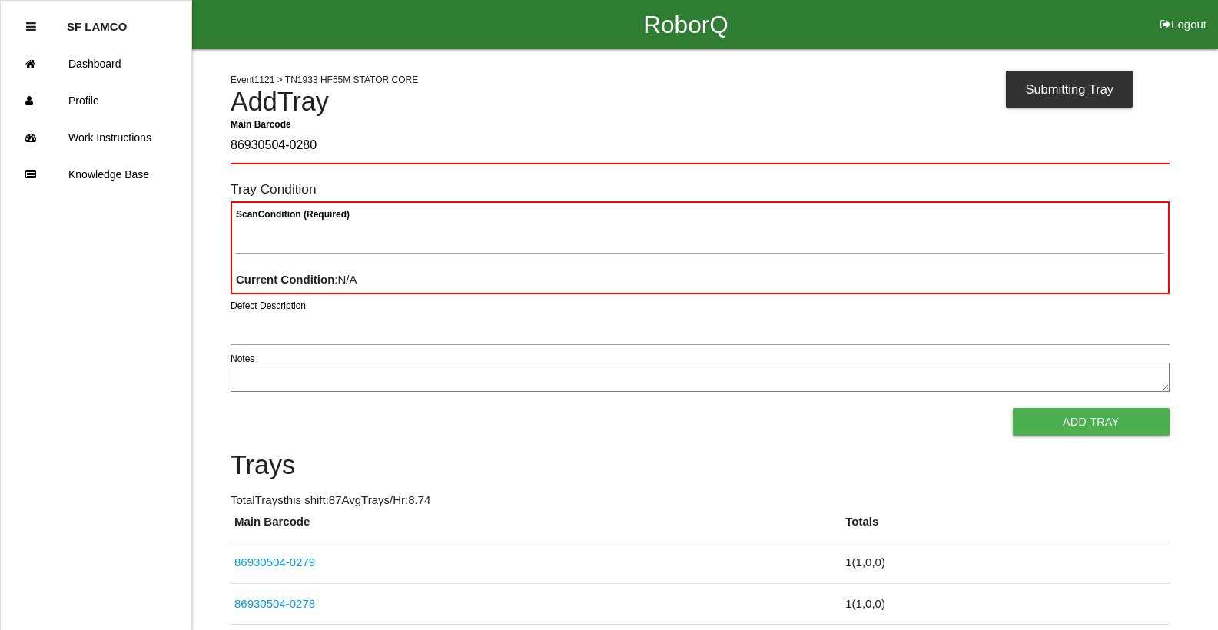
type Barcode "86930504-0280"
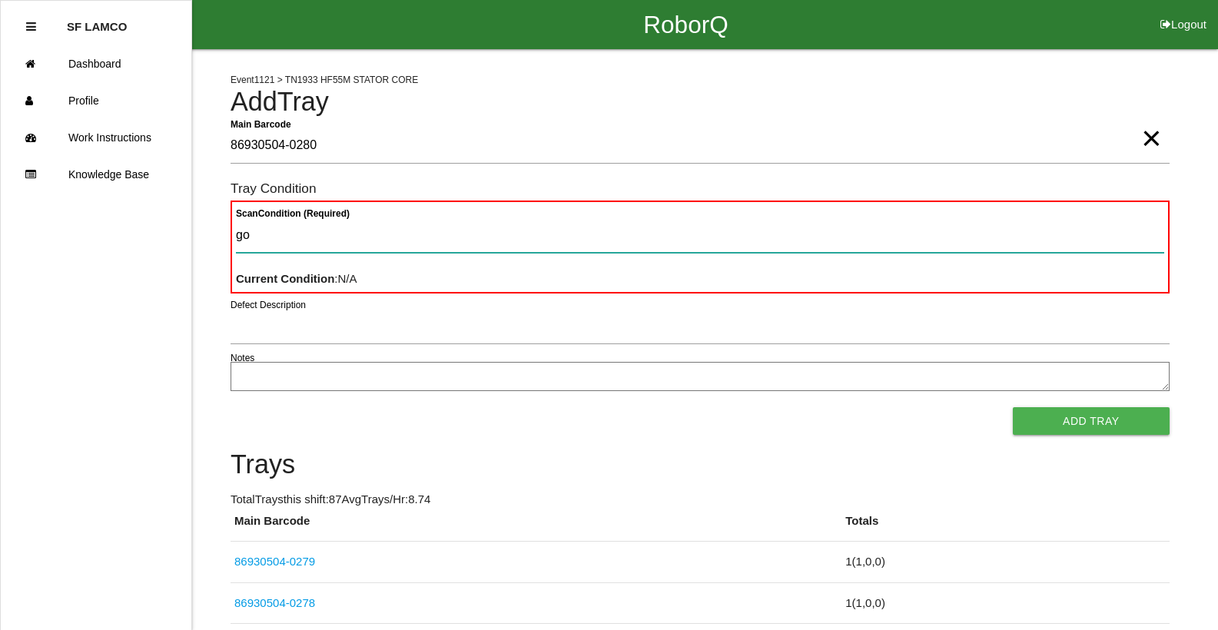
type Condition "goo"
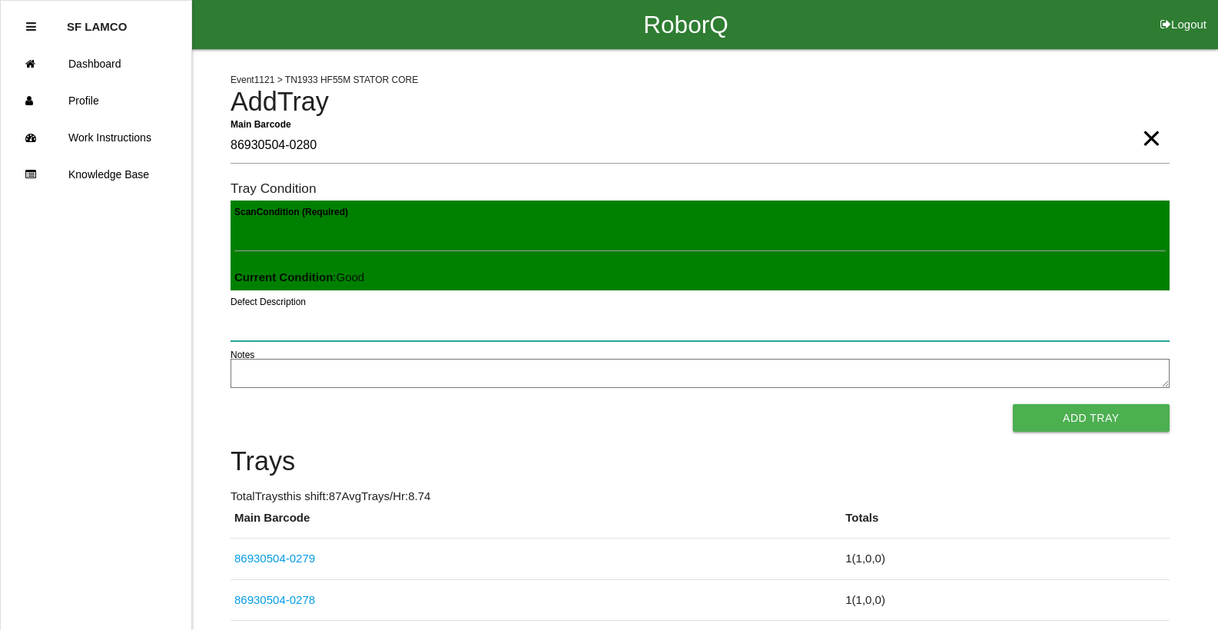
click at [1013, 404] on button "Add Tray" at bounding box center [1091, 418] width 157 height 28
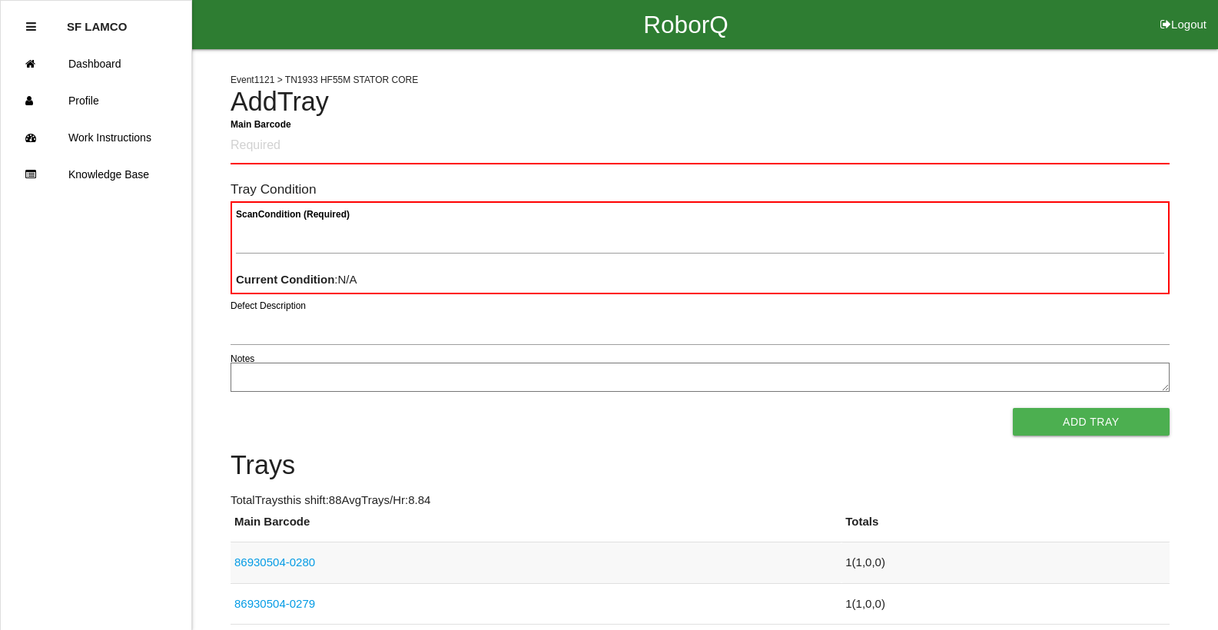
click at [711, 519] on th "Main Barcode" at bounding box center [535, 527] width 611 height 29
click at [943, 493] on p "Total Trays this shift: 88 Avg Trays /Hr: 8.84" at bounding box center [699, 501] width 939 height 18
